Goal: Task Accomplishment & Management: Complete application form

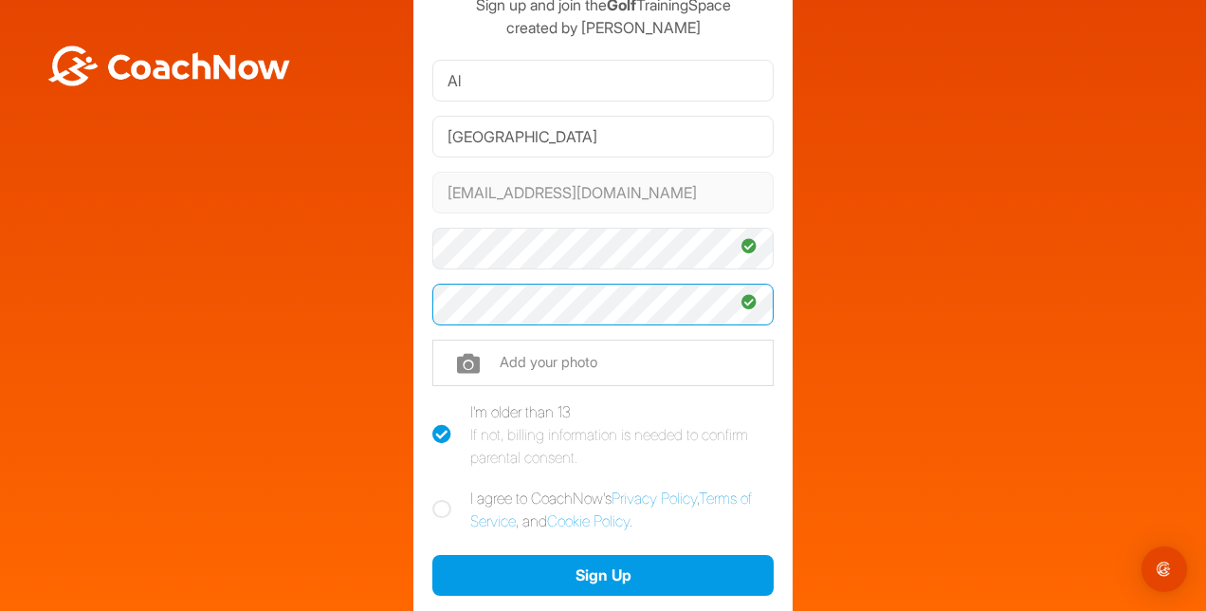
scroll to position [190, 0]
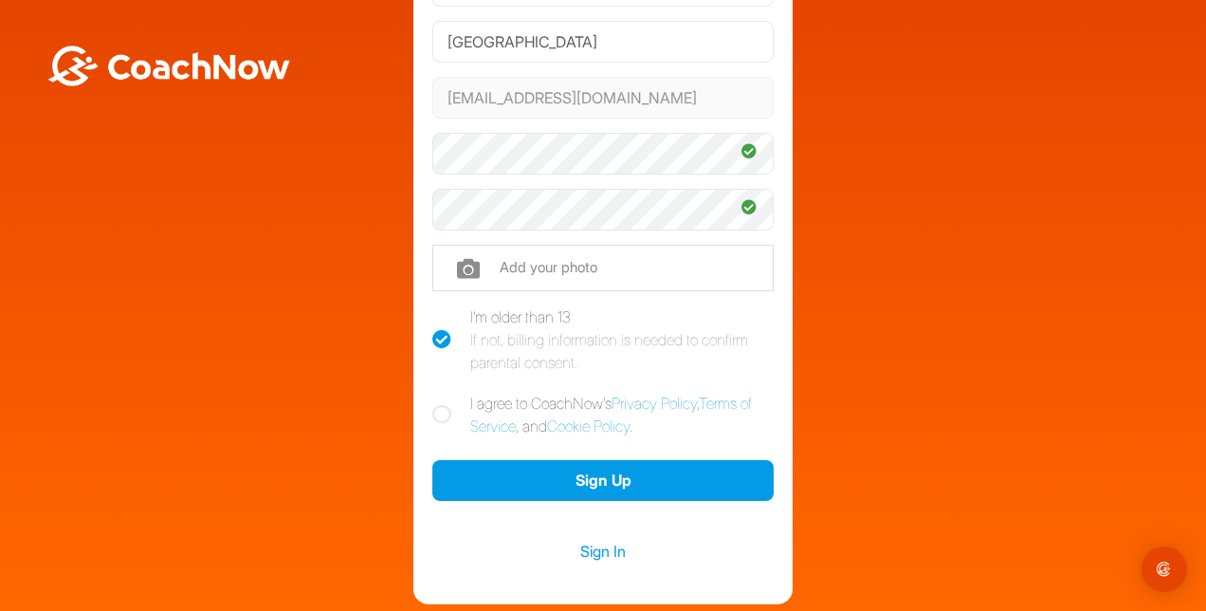
click at [436, 412] on icon at bounding box center [441, 414] width 19 height 19
click at [436, 404] on input "I agree to CoachNow's Privacy Policy , Terms of Service , and Cookie Policy ." at bounding box center [438, 398] width 12 height 12
checkbox input "true"
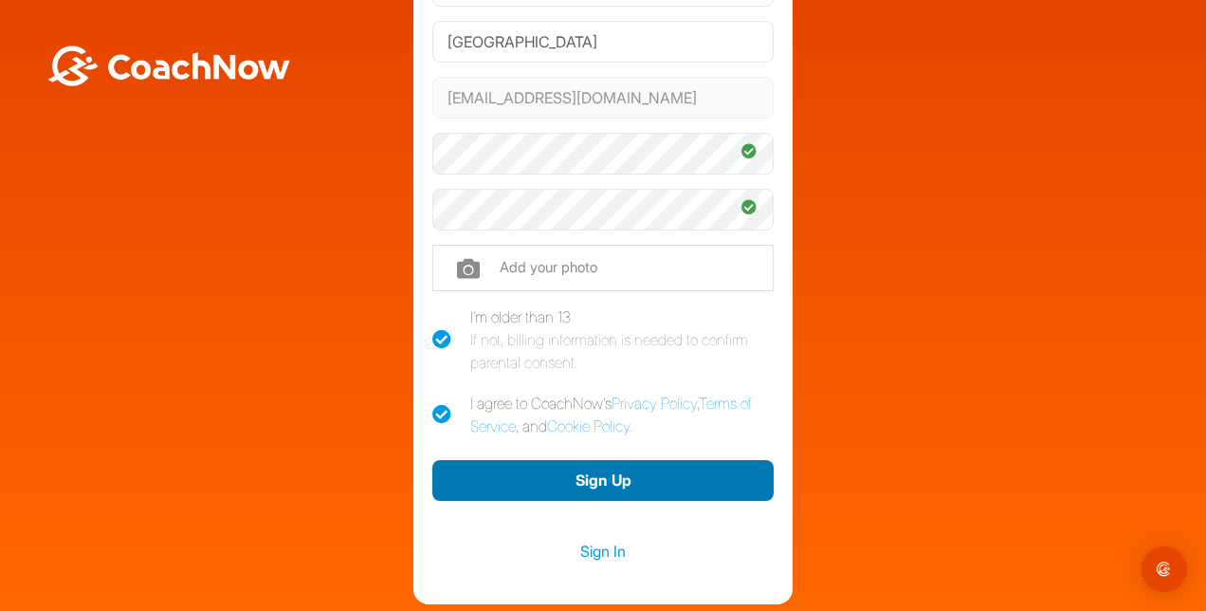
click at [590, 476] on button "Sign Up" at bounding box center [602, 480] width 341 height 41
